Goal: Task Accomplishment & Management: Complete application form

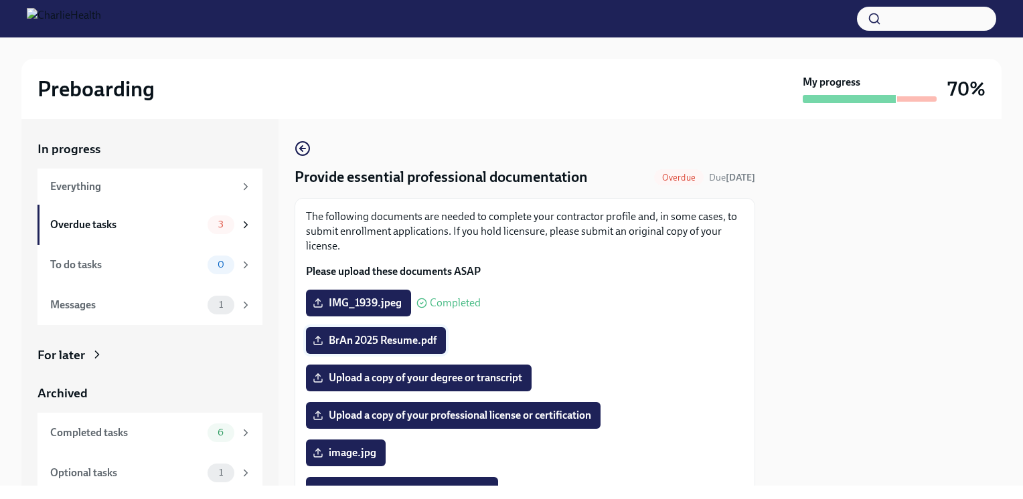
click at [398, 344] on span "BrAn 2025 Resume.pdf" at bounding box center [375, 340] width 121 height 13
click at [0, 0] on input "BrAn 2025 Resume.pdf" at bounding box center [0, 0] width 0 height 0
click at [430, 385] on label "Upload a copy of your degree or transcript" at bounding box center [419, 378] width 226 height 27
click at [0, 0] on input "Upload a copy of your degree or transcript" at bounding box center [0, 0] width 0 height 0
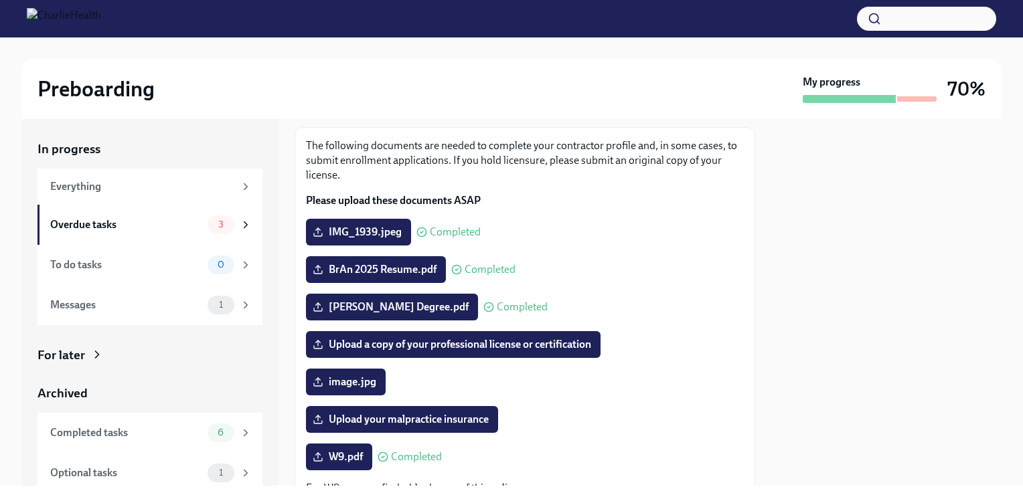
scroll to position [73, 0]
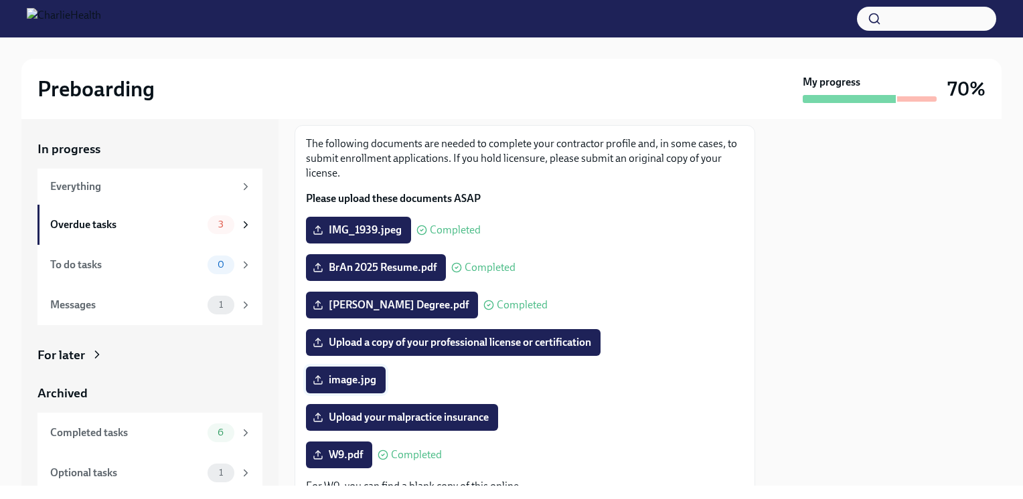
click at [374, 384] on span "image.jpg" at bounding box center [345, 380] width 61 height 13
click at [0, 0] on input "image.jpg" at bounding box center [0, 0] width 0 height 0
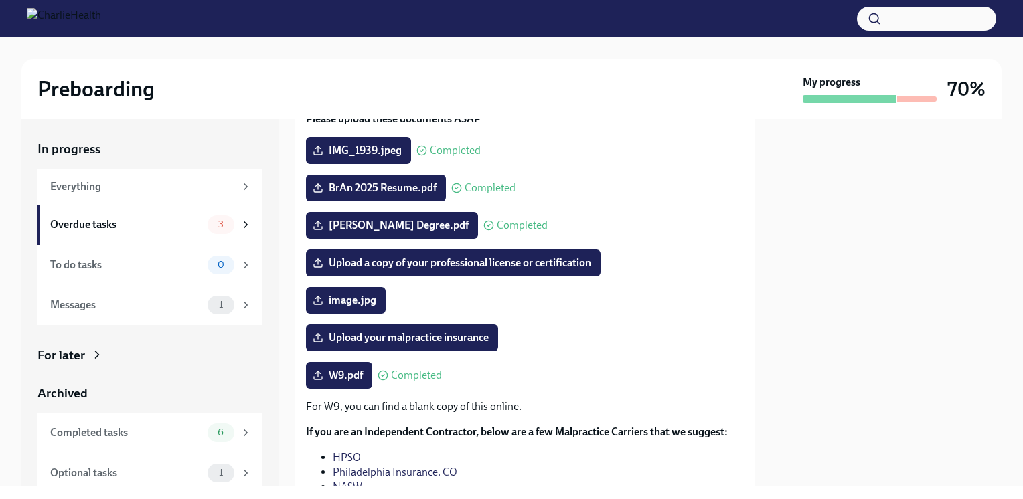
scroll to position [151, 0]
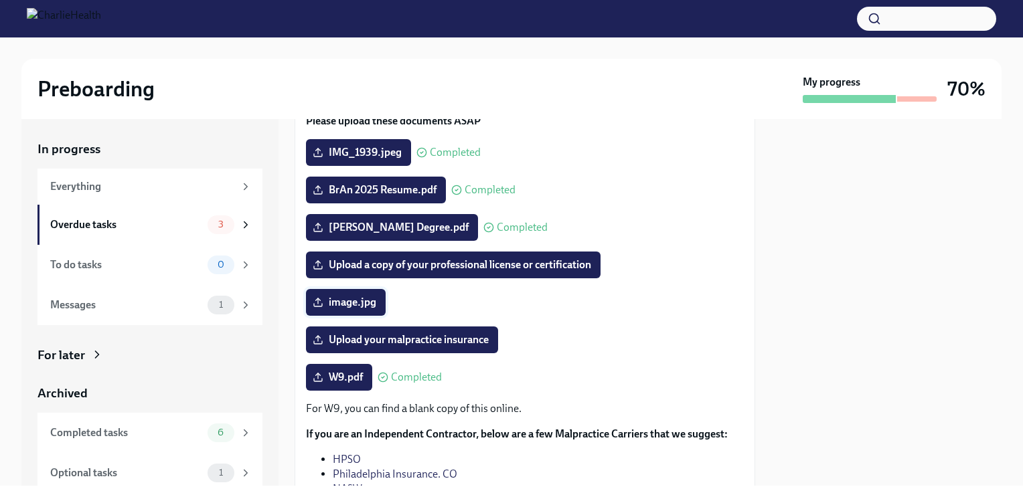
click at [372, 312] on label "image.jpg" at bounding box center [346, 302] width 80 height 27
click at [0, 0] on input "image.jpg" at bounding box center [0, 0] width 0 height 0
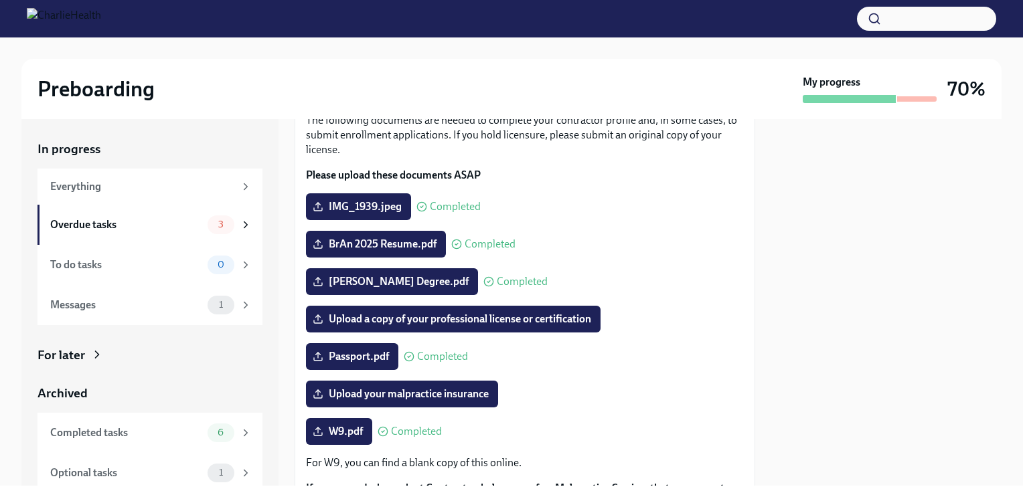
scroll to position [102, 0]
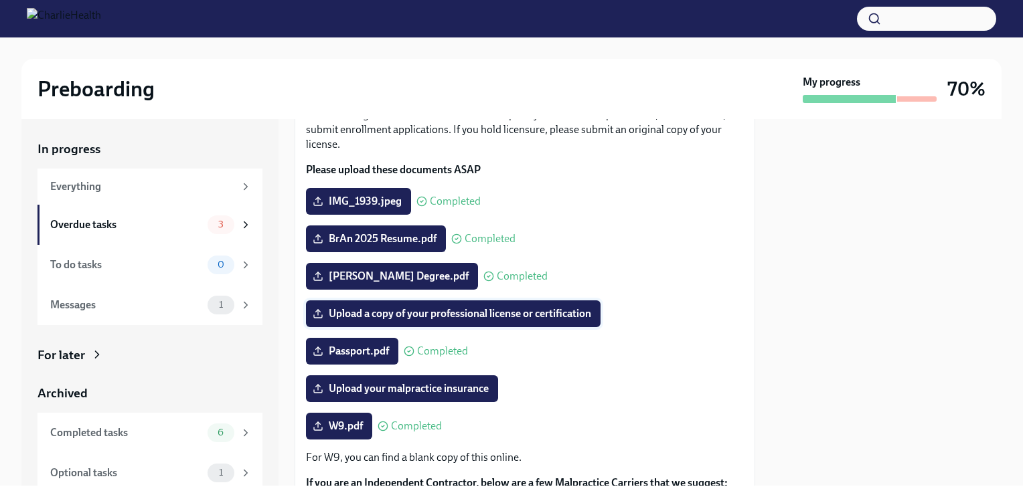
click at [585, 320] on span "Upload a copy of your professional license or certification" at bounding box center [453, 313] width 276 height 13
click at [0, 0] on input "Upload a copy of your professional license or certification" at bounding box center [0, 0] width 0 height 0
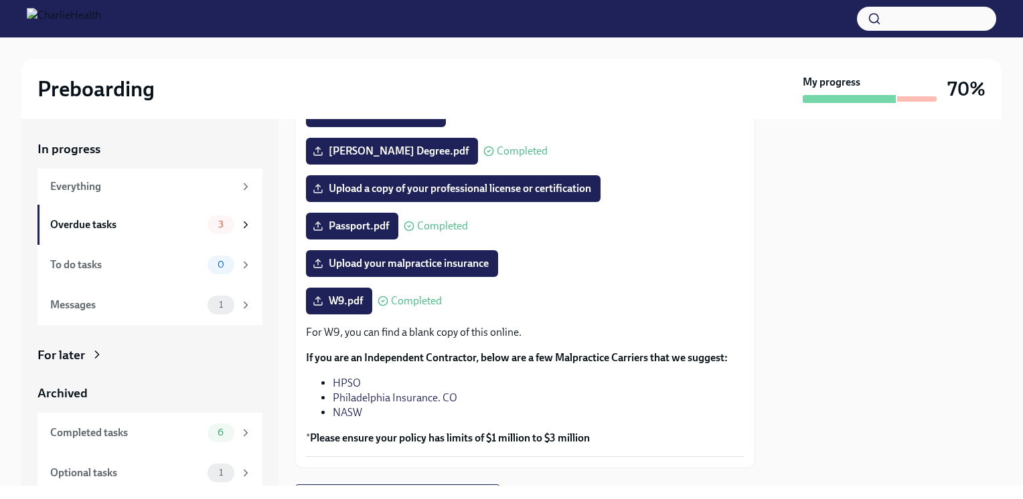
scroll to position [295, 0]
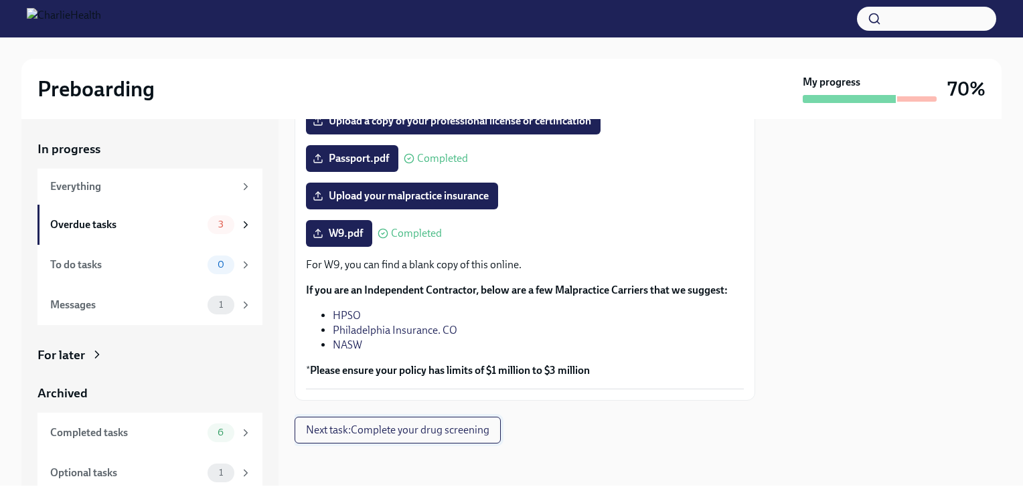
click at [478, 429] on span "Next task : Complete your drug screening" at bounding box center [397, 430] width 183 height 13
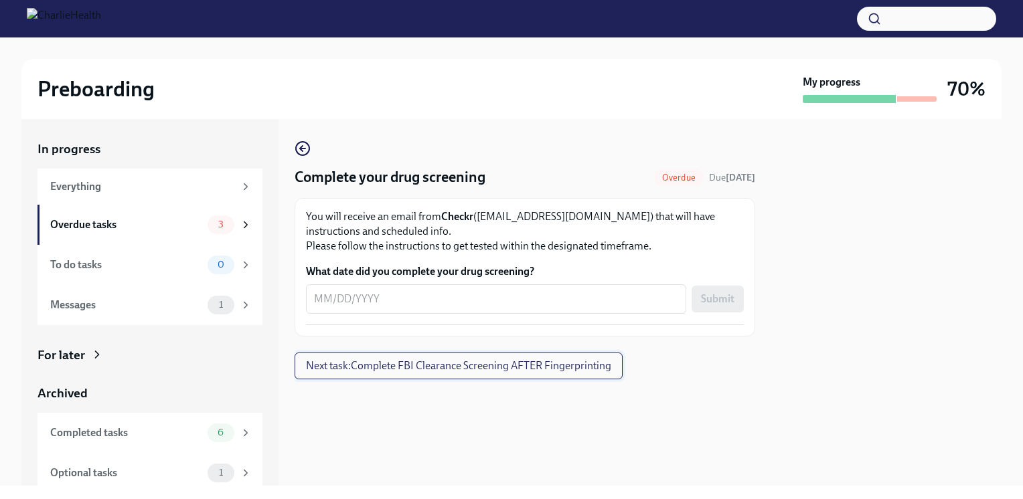
click at [597, 370] on span "Next task : Complete FBI Clearance Screening AFTER Fingerprinting" at bounding box center [458, 365] width 305 height 13
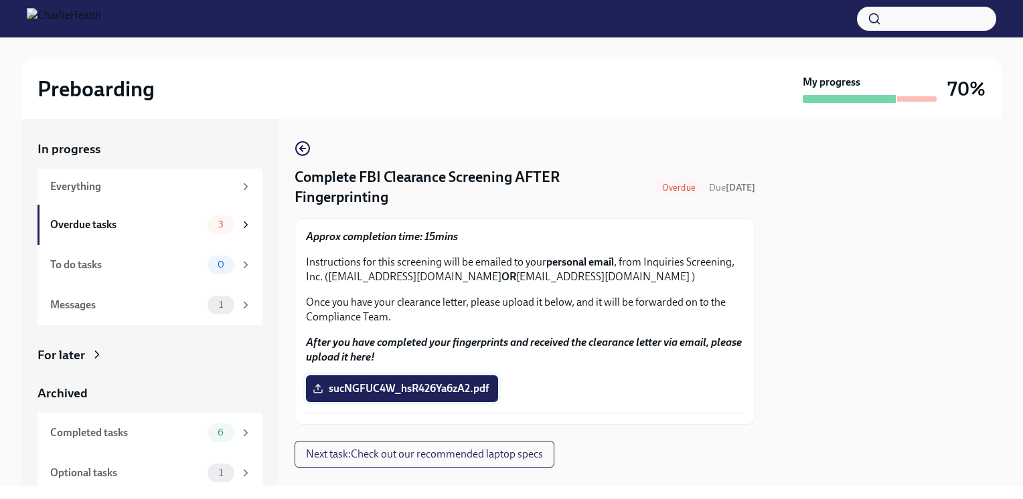
click at [483, 390] on span "sucNGFUC4W_hsR426Ya6zA2.pdf" at bounding box center [401, 388] width 173 height 13
click at [0, 0] on input "sucNGFUC4W_hsR426Ya6zA2.pdf" at bounding box center [0, 0] width 0 height 0
click at [461, 457] on span "Next task : Check out our recommended laptop specs" at bounding box center [424, 454] width 237 height 13
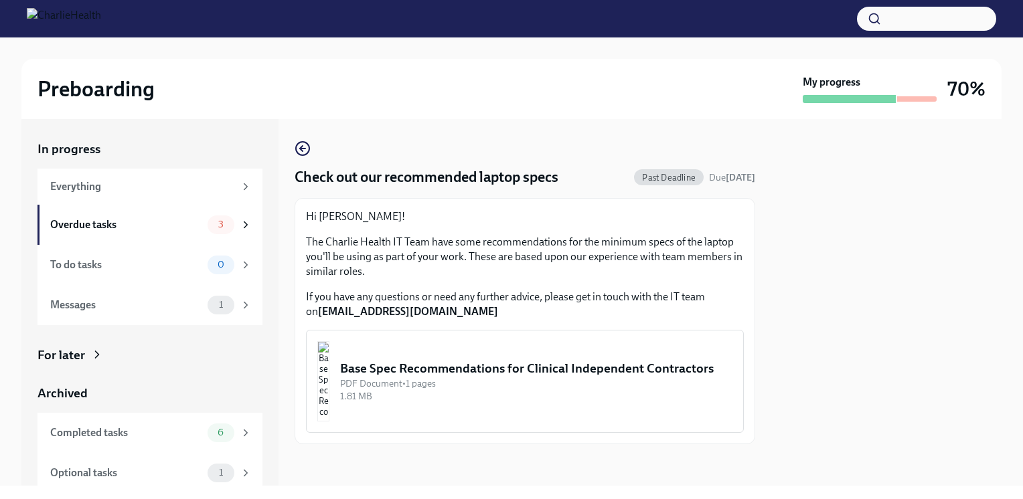
click at [567, 378] on div "Base Spec Recommendations for Clinical Independent Contractors" at bounding box center [536, 368] width 392 height 17
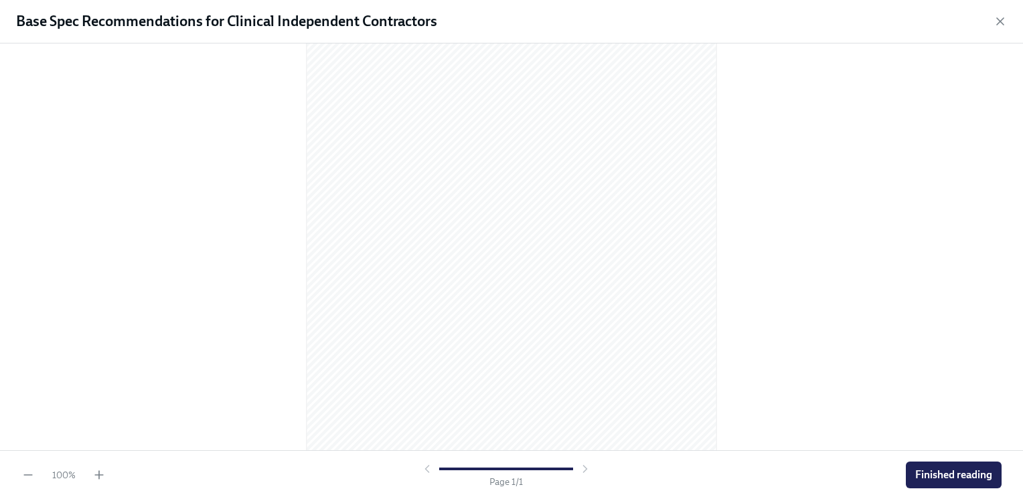
scroll to position [145, 0]
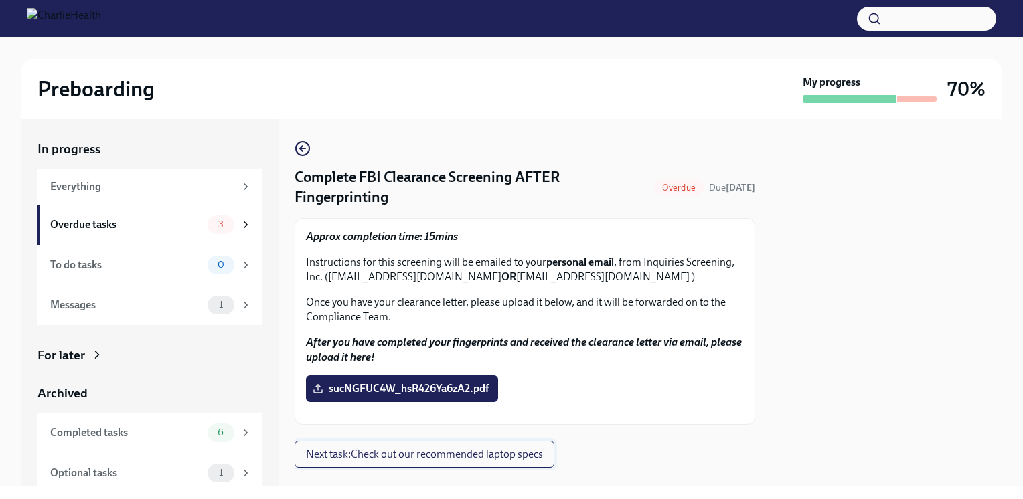
click at [543, 448] on span "Next task : Check out our recommended laptop specs" at bounding box center [424, 454] width 237 height 13
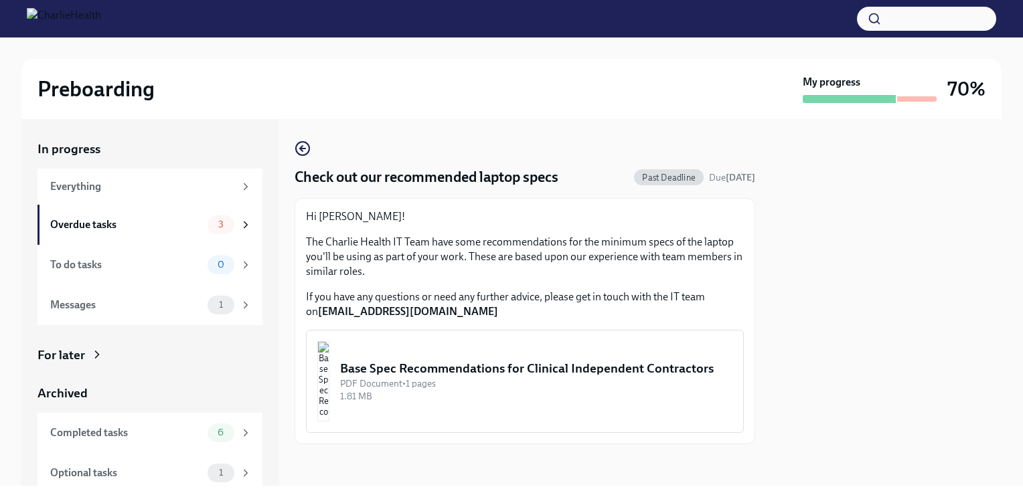
drag, startPoint x: 758, startPoint y: 431, endPoint x: 775, endPoint y: 360, distance: 73.1
click at [775, 360] on div "In progress Everything Overdue tasks 3 To do tasks 0 Messages 1 For later Archi…" at bounding box center [511, 302] width 980 height 367
click at [240, 306] on icon at bounding box center [246, 305] width 12 height 12
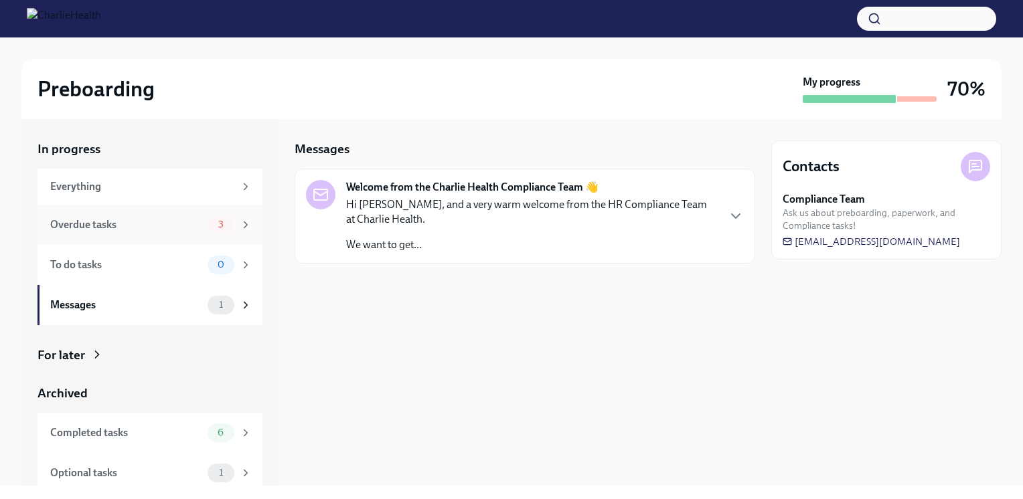
click at [215, 221] on span "3" at bounding box center [220, 225] width 21 height 10
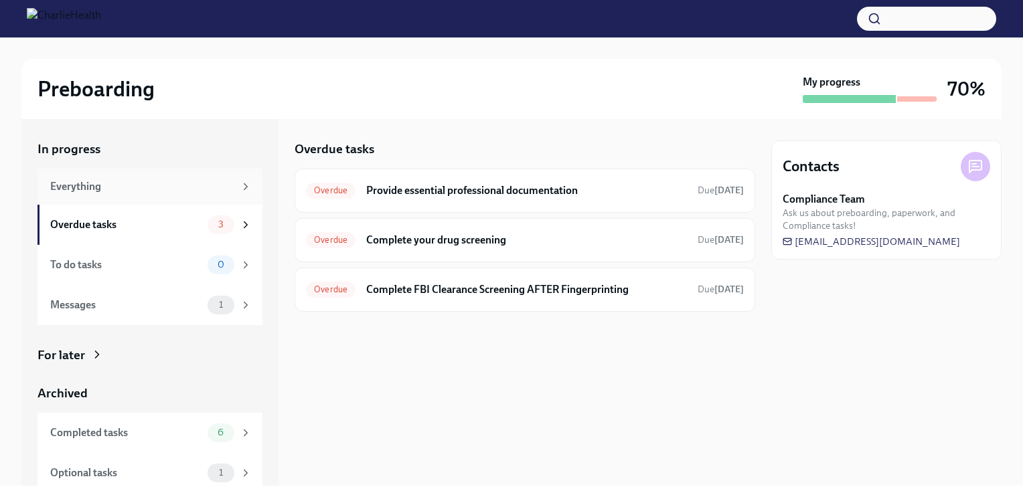
click at [240, 190] on icon at bounding box center [246, 187] width 12 height 12
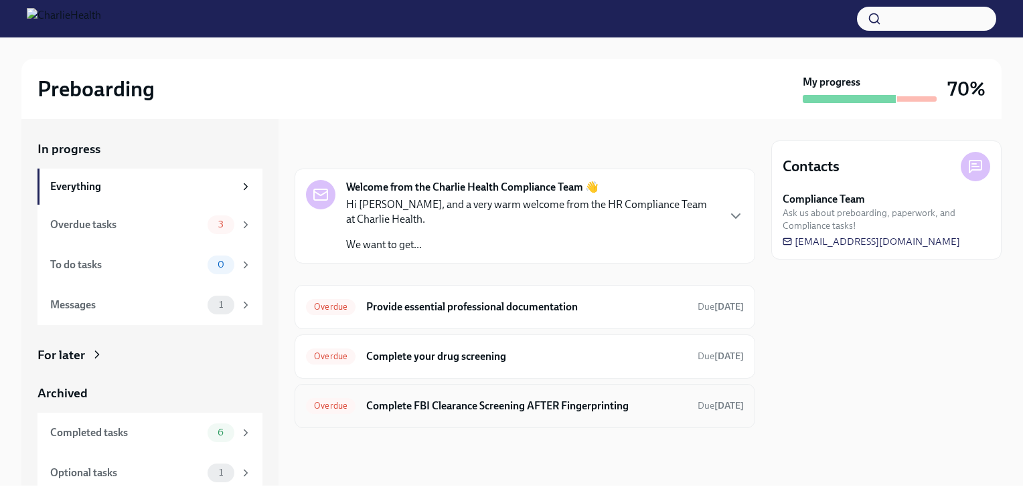
click at [494, 422] on div "Overdue Complete FBI Clearance Screening AFTER Fingerprinting Due [DATE]" at bounding box center [525, 406] width 461 height 44
click at [540, 409] on h6 "Complete FBI Clearance Screening AFTER Fingerprinting" at bounding box center [526, 406] width 321 height 15
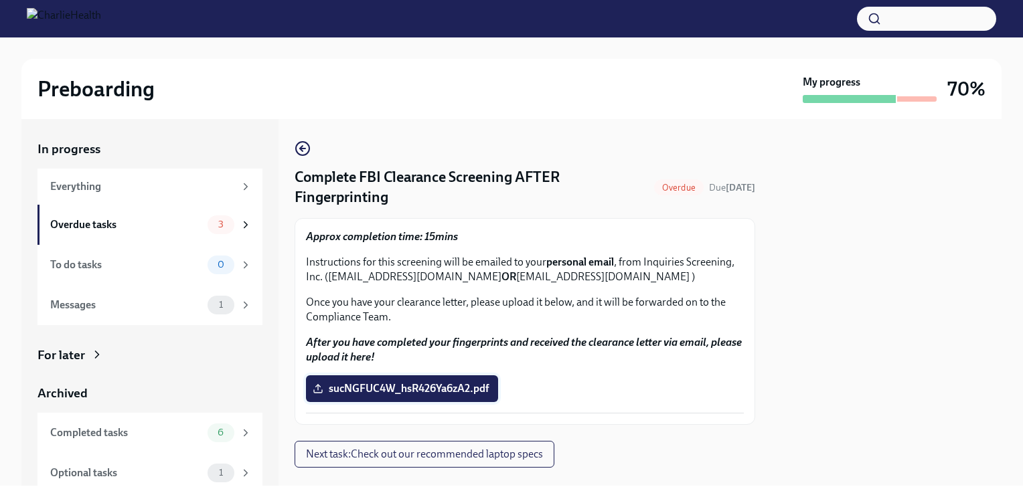
click at [482, 382] on label "sucNGFUC4W_hsR426Ya6zA2.pdf" at bounding box center [402, 389] width 192 height 27
click at [0, 0] on input "sucNGFUC4W_hsR426Ya6zA2.pdf" at bounding box center [0, 0] width 0 height 0
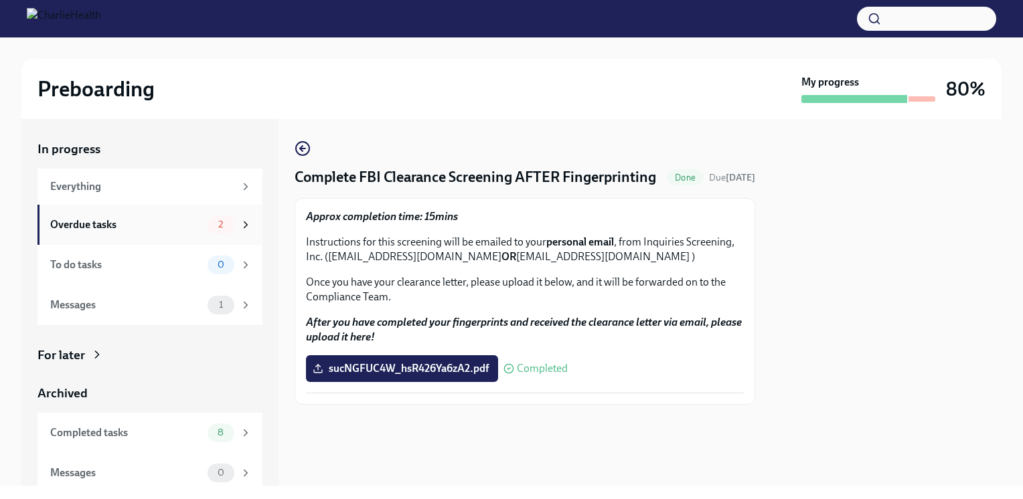
click at [210, 222] on span "2" at bounding box center [220, 225] width 21 height 10
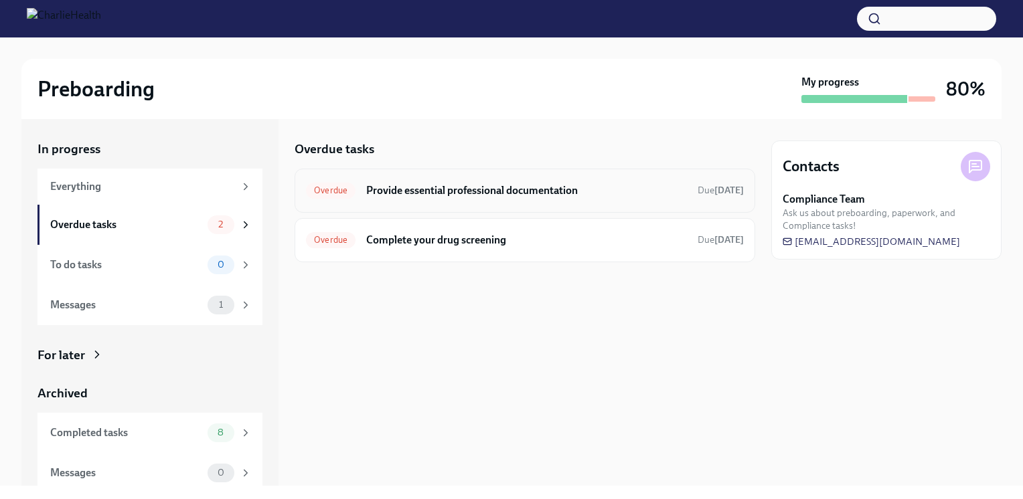
click at [436, 194] on h6 "Provide essential professional documentation" at bounding box center [526, 190] width 321 height 15
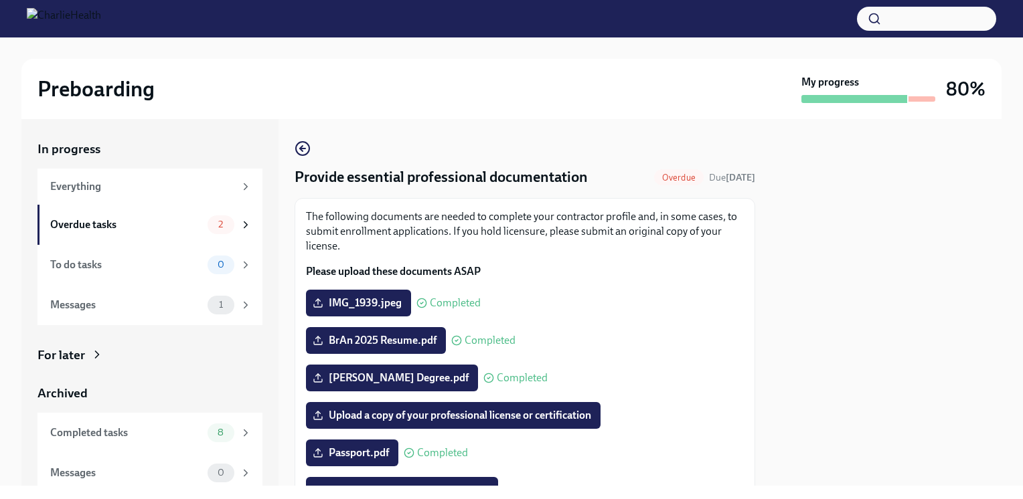
click at [743, 319] on div "The following documents are needed to complete your contractor profile and, in …" at bounding box center [525, 446] width 461 height 497
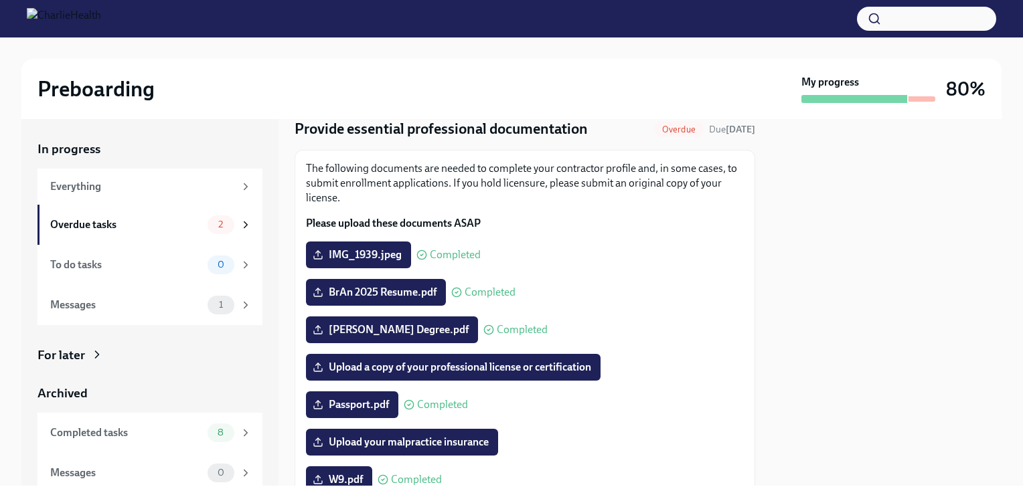
scroll to position [35, 0]
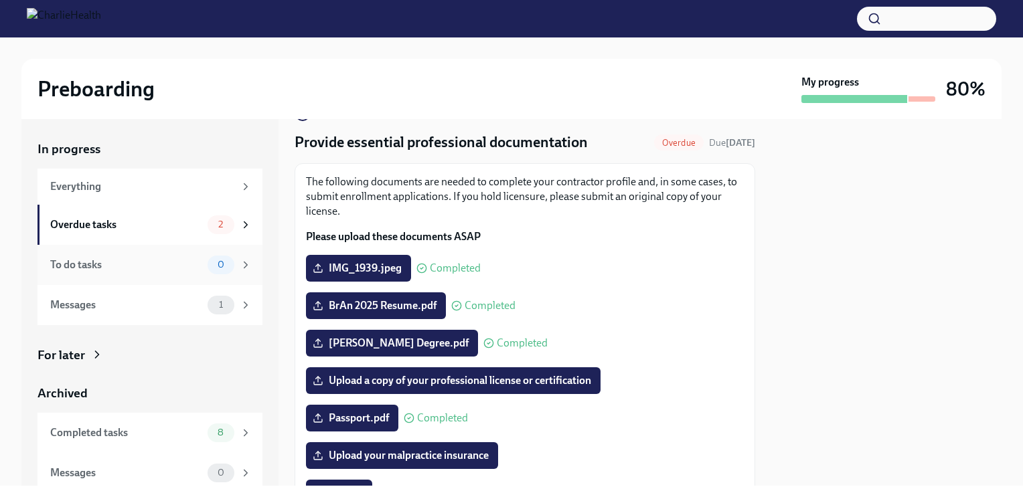
click at [213, 271] on div "0" at bounding box center [221, 265] width 27 height 19
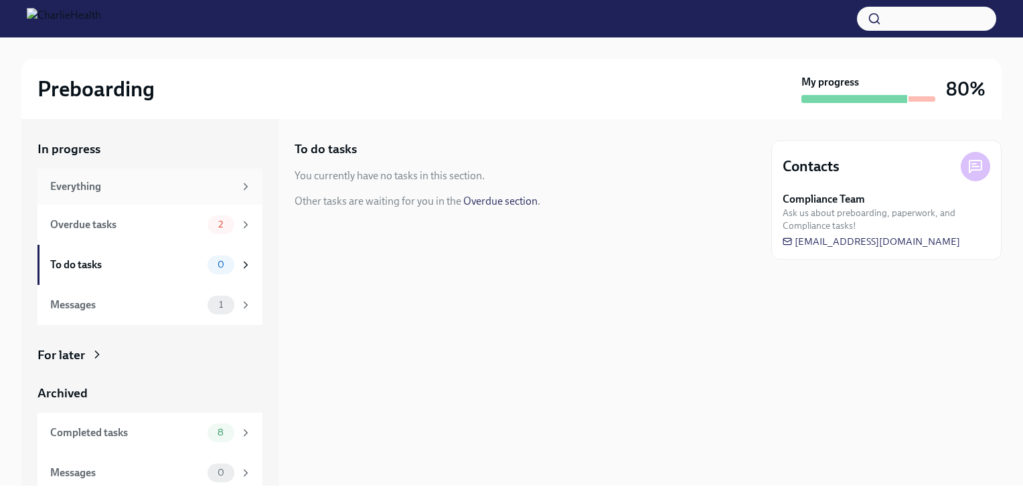
click at [182, 199] on div "Everything" at bounding box center [149, 187] width 225 height 36
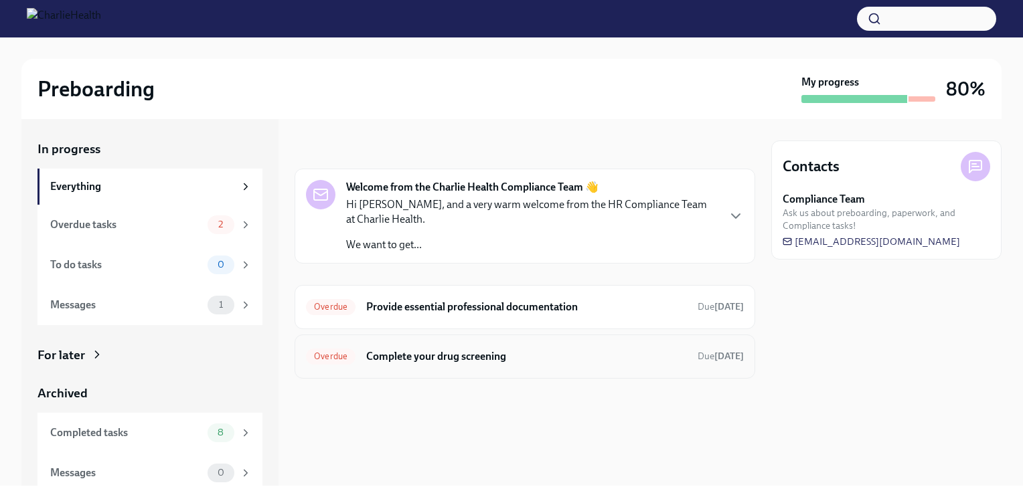
click at [503, 337] on div "Overdue Complete your drug screening Due [DATE]" at bounding box center [525, 357] width 461 height 44
click at [538, 305] on h6 "Provide essential professional documentation" at bounding box center [526, 307] width 321 height 15
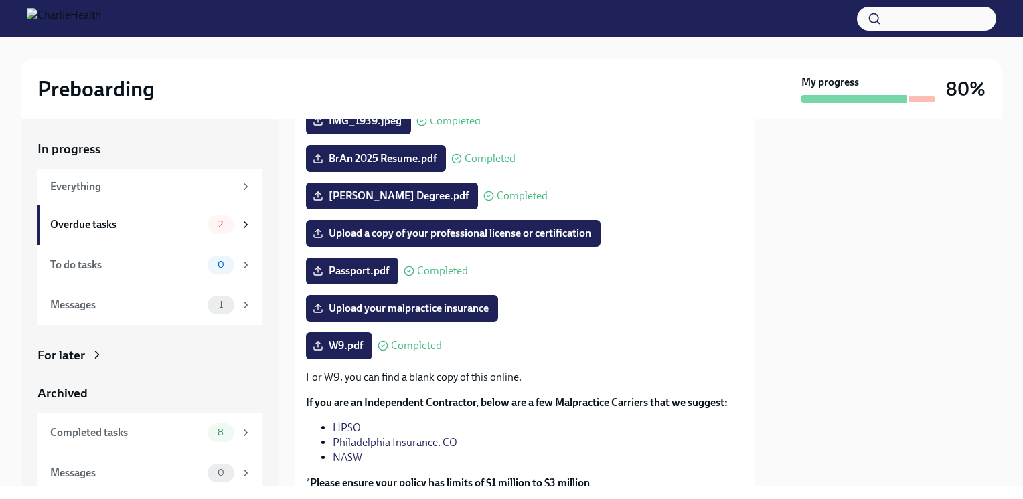
scroll to position [183, 0]
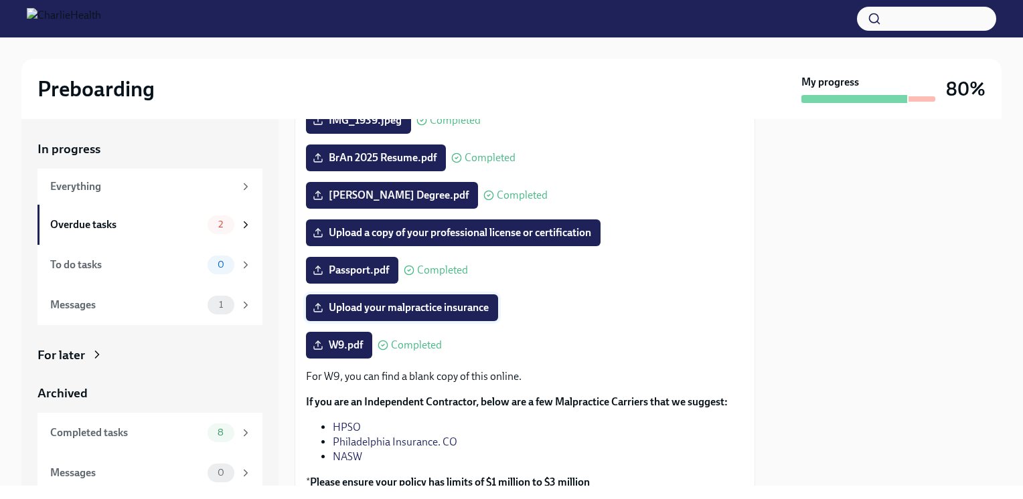
click at [328, 306] on span "Upload your malpractice insurance" at bounding box center [401, 307] width 173 height 13
click at [0, 0] on input "Upload your malpractice insurance" at bounding box center [0, 0] width 0 height 0
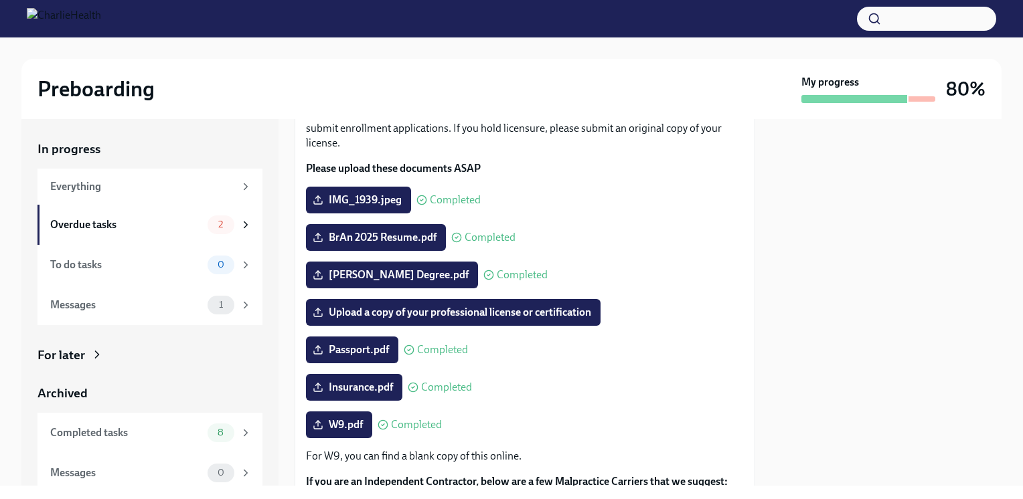
scroll to position [96, 0]
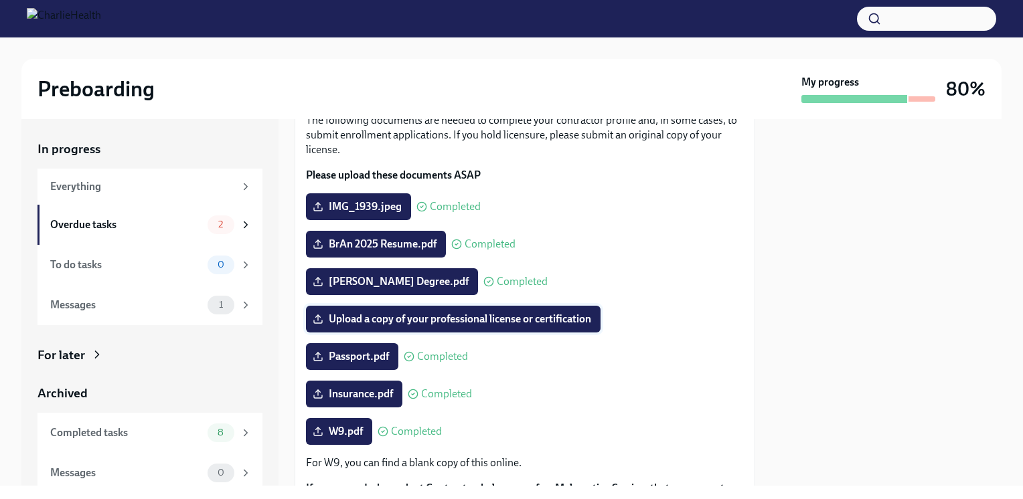
click at [576, 325] on label "Upload a copy of your professional license or certification" at bounding box center [453, 319] width 295 height 27
click at [0, 0] on input "Upload a copy of your professional license or certification" at bounding box center [0, 0] width 0 height 0
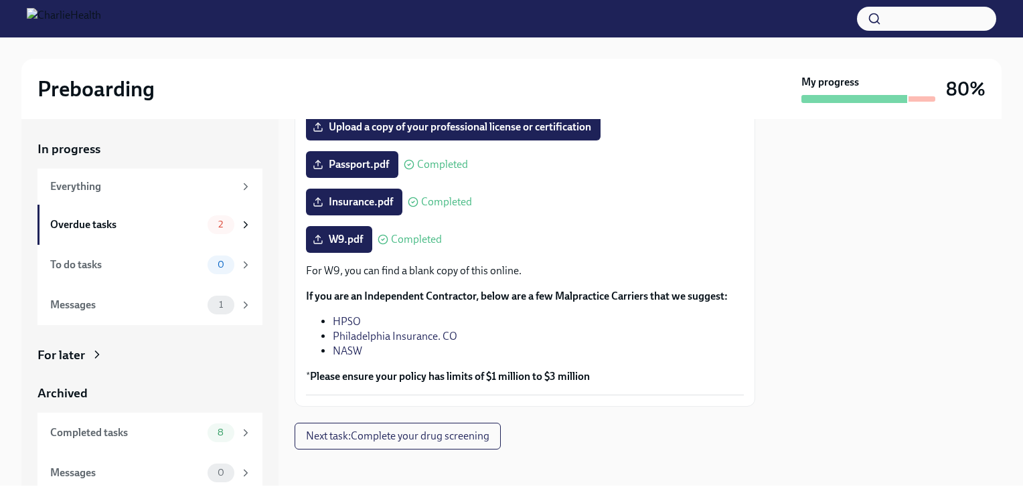
scroll to position [295, 0]
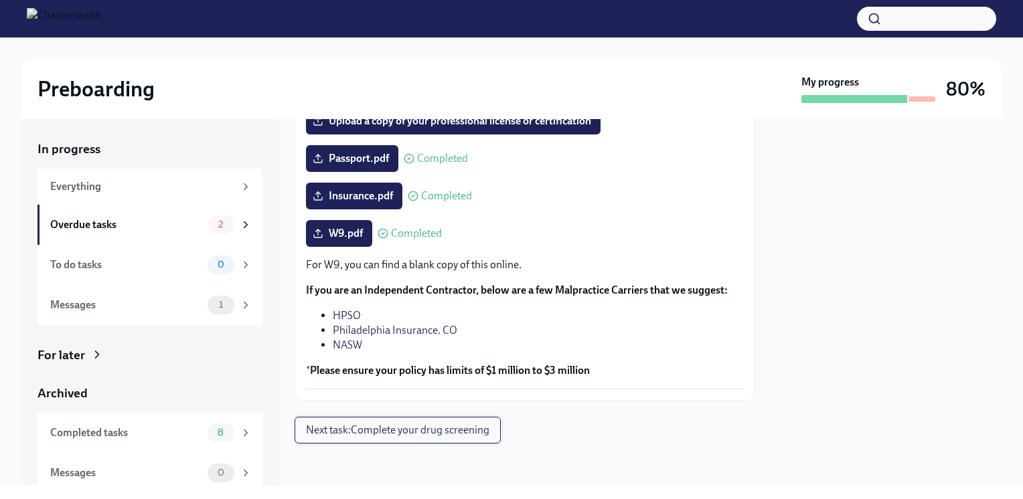
click at [492, 428] on button "Next task : Complete your drug screening" at bounding box center [398, 430] width 206 height 27
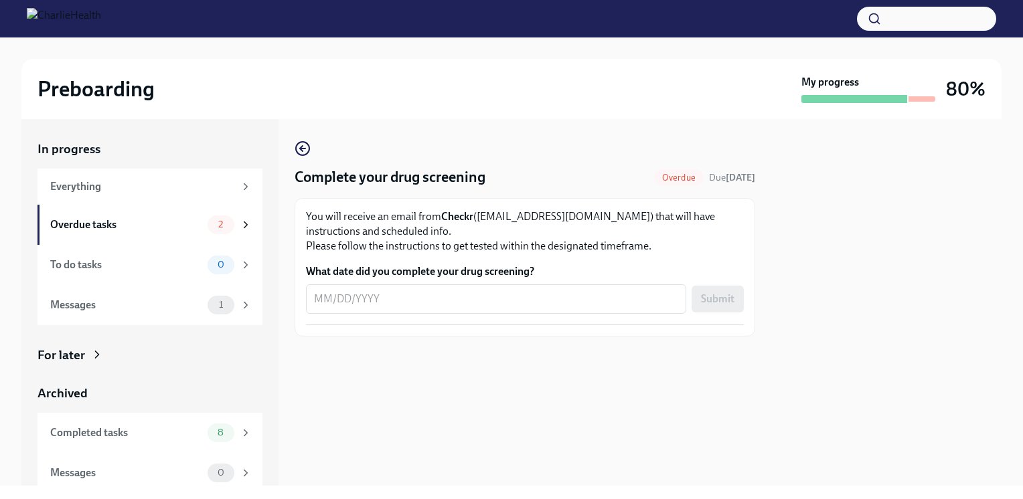
scroll to position [7, 0]
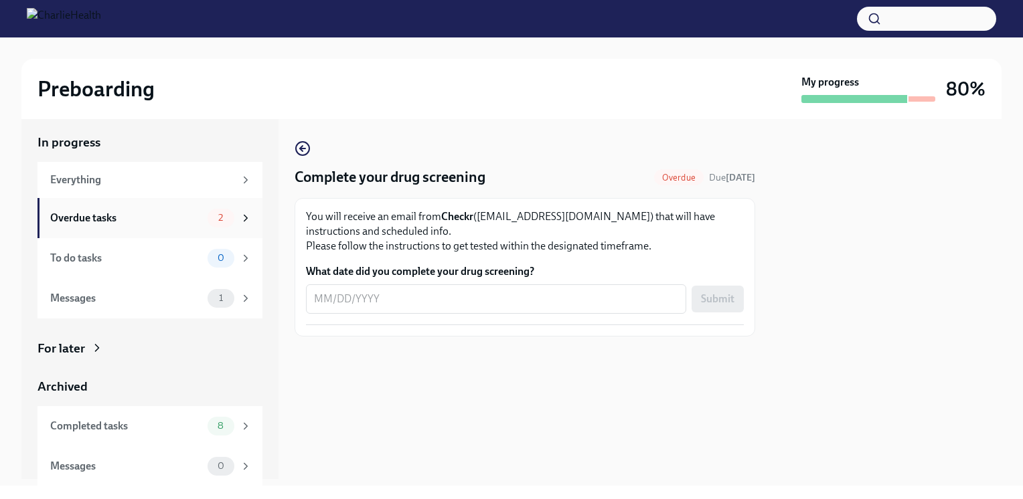
click at [221, 202] on div "Overdue tasks 2" at bounding box center [149, 218] width 225 height 40
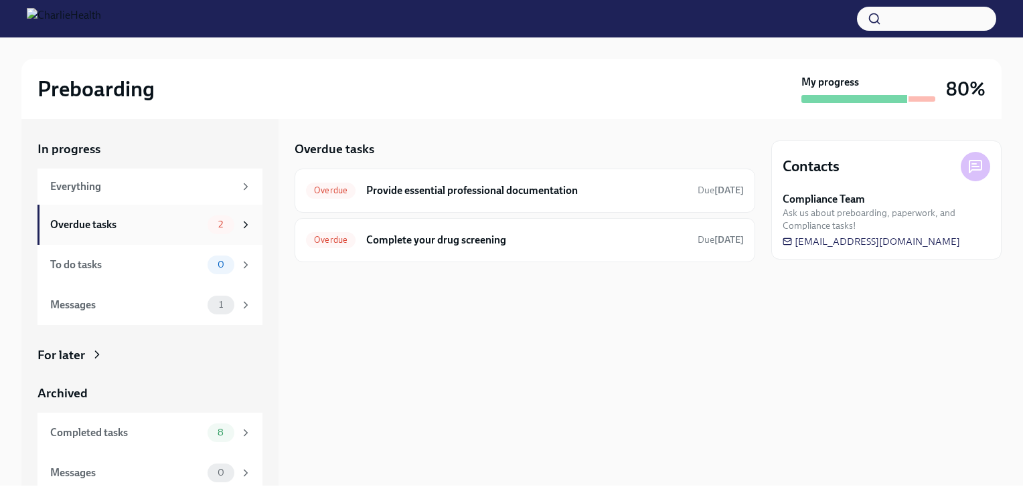
click at [216, 227] on span "2" at bounding box center [220, 225] width 21 height 10
click at [434, 202] on div "Overdue Provide essential professional documentation Due [DATE]" at bounding box center [525, 191] width 461 height 44
click at [459, 191] on h6 "Provide essential professional documentation" at bounding box center [526, 190] width 321 height 15
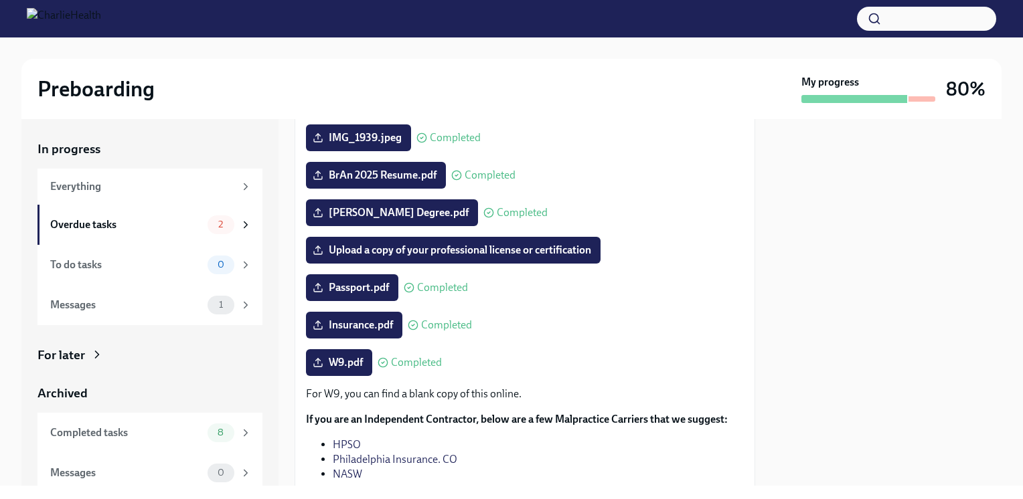
scroll to position [173, 0]
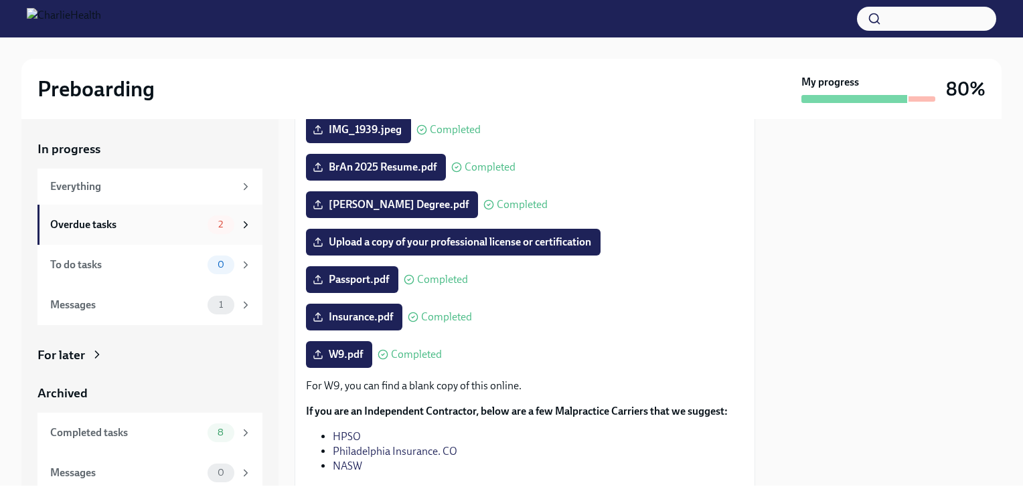
click at [209, 230] on div "2" at bounding box center [221, 225] width 27 height 19
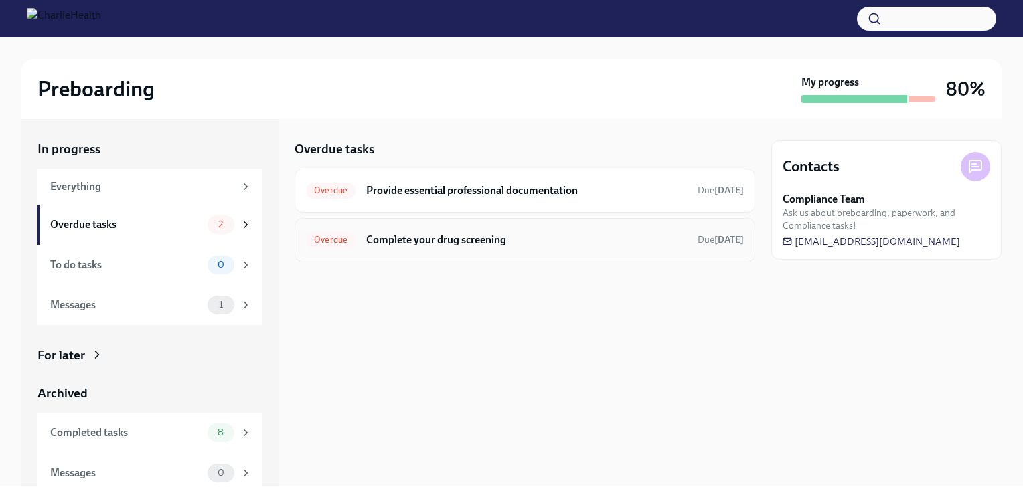
click at [521, 236] on h6 "Complete your drug screening" at bounding box center [526, 240] width 321 height 15
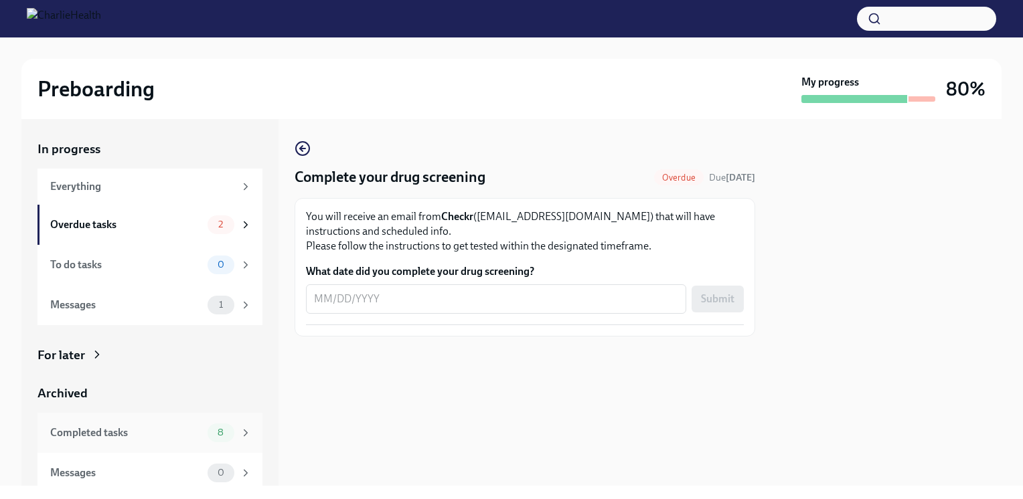
click at [180, 442] on div "Completed tasks 8" at bounding box center [149, 433] width 225 height 40
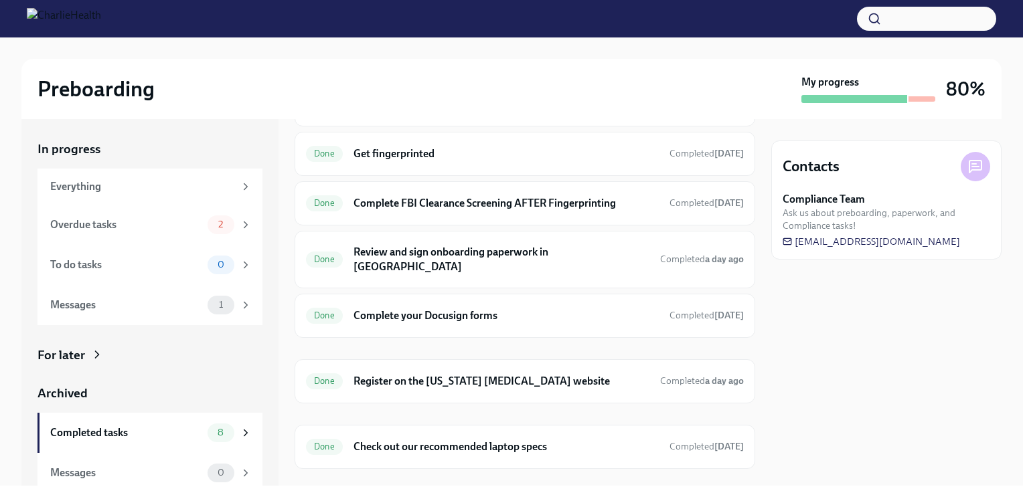
scroll to position [145, 0]
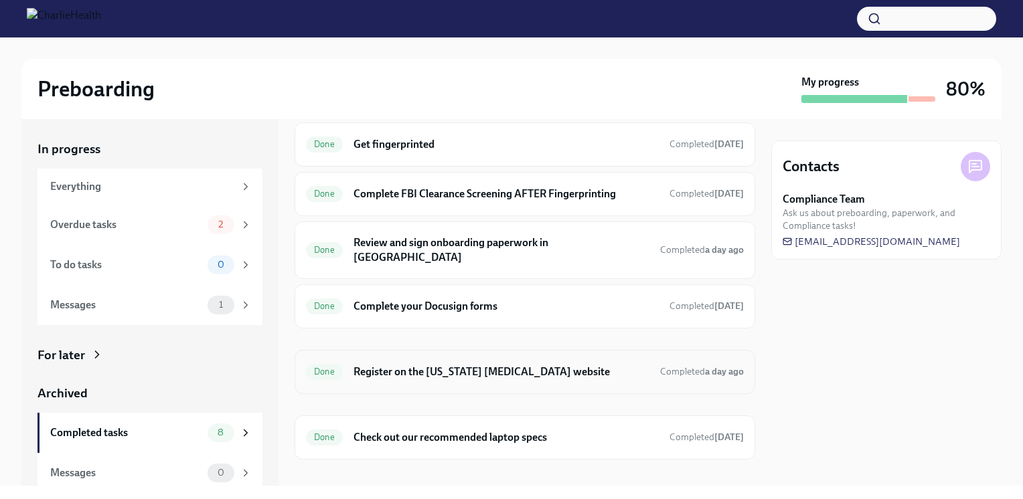
click at [525, 365] on h6 "Register on the [US_STATE] [MEDICAL_DATA] website" at bounding box center [501, 372] width 296 height 15
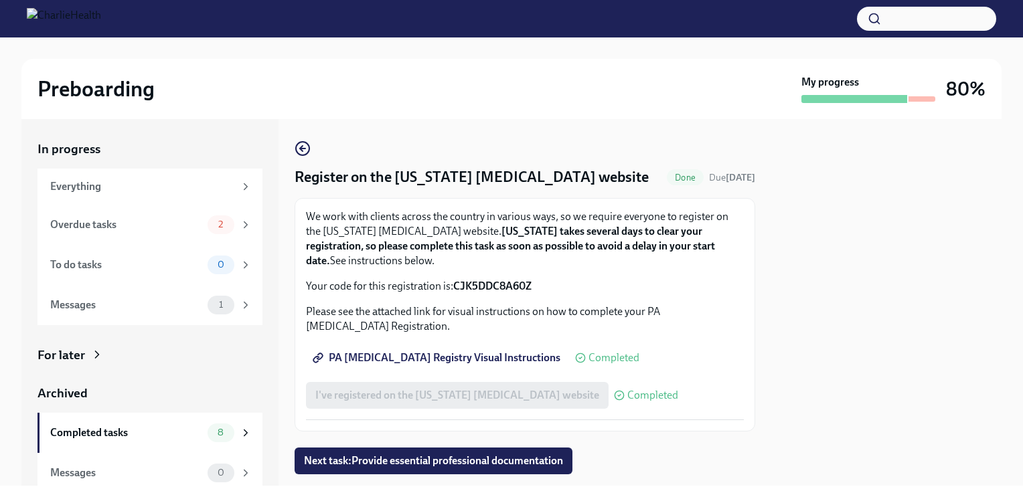
click at [503, 357] on span "PA [MEDICAL_DATA] Registry Visual Instructions" at bounding box center [437, 357] width 245 height 13
